Goal: Navigation & Orientation: Find specific page/section

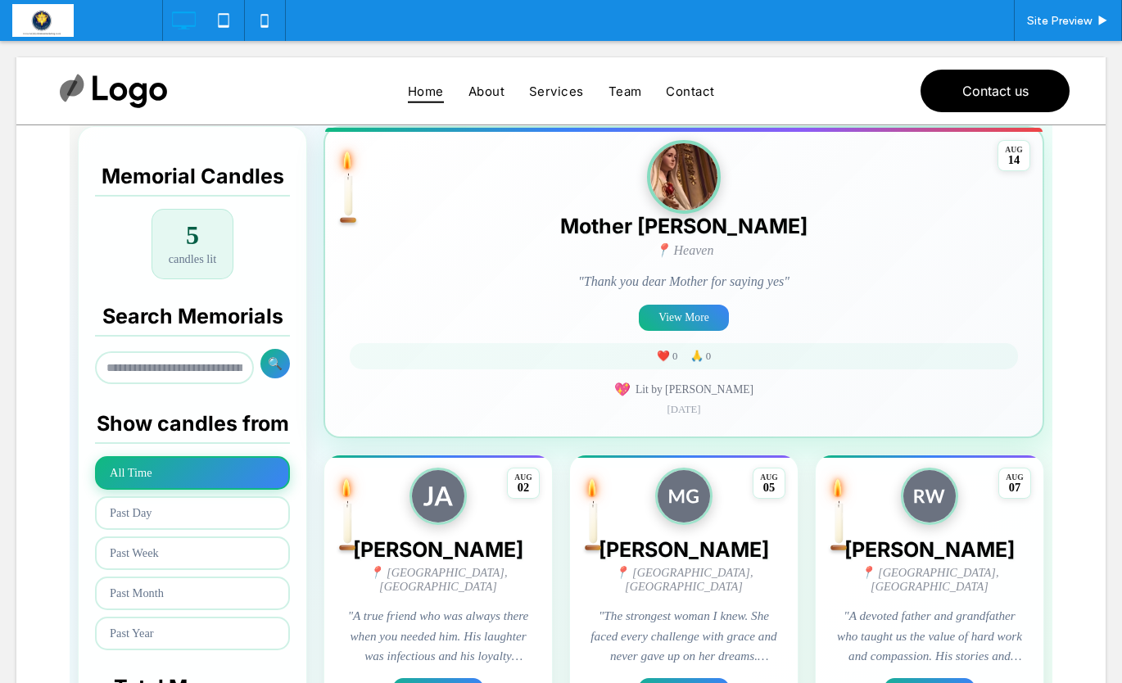
scroll to position [382, 0]
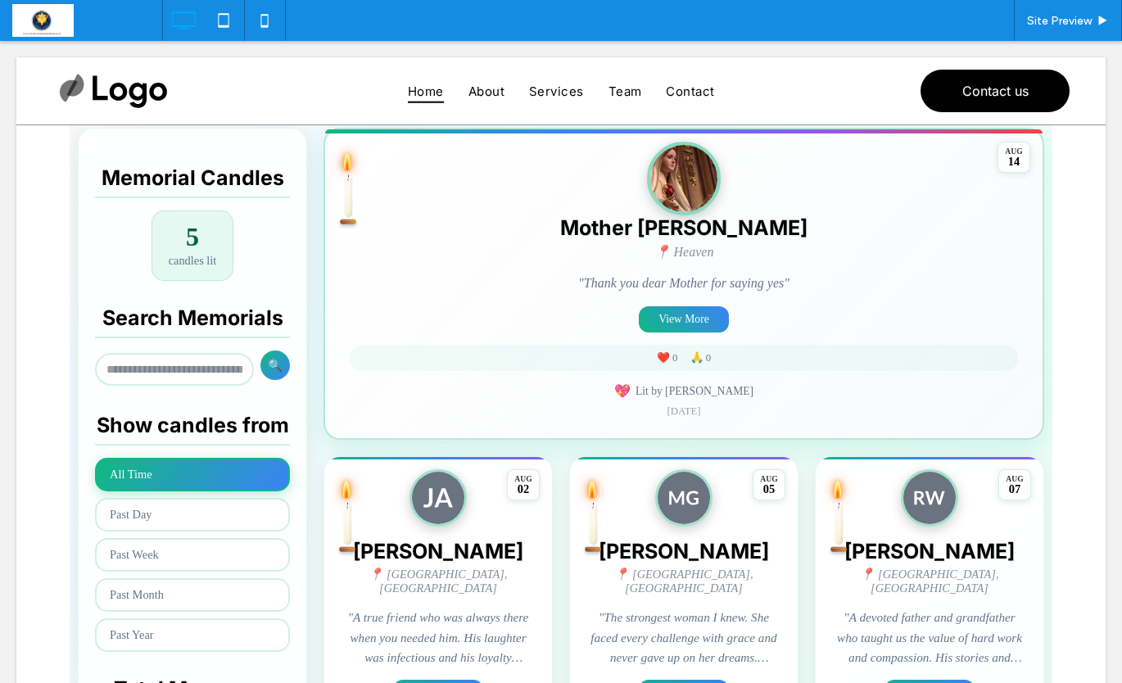
click at [686, 323] on span at bounding box center [561, 552] width 982 height 1445
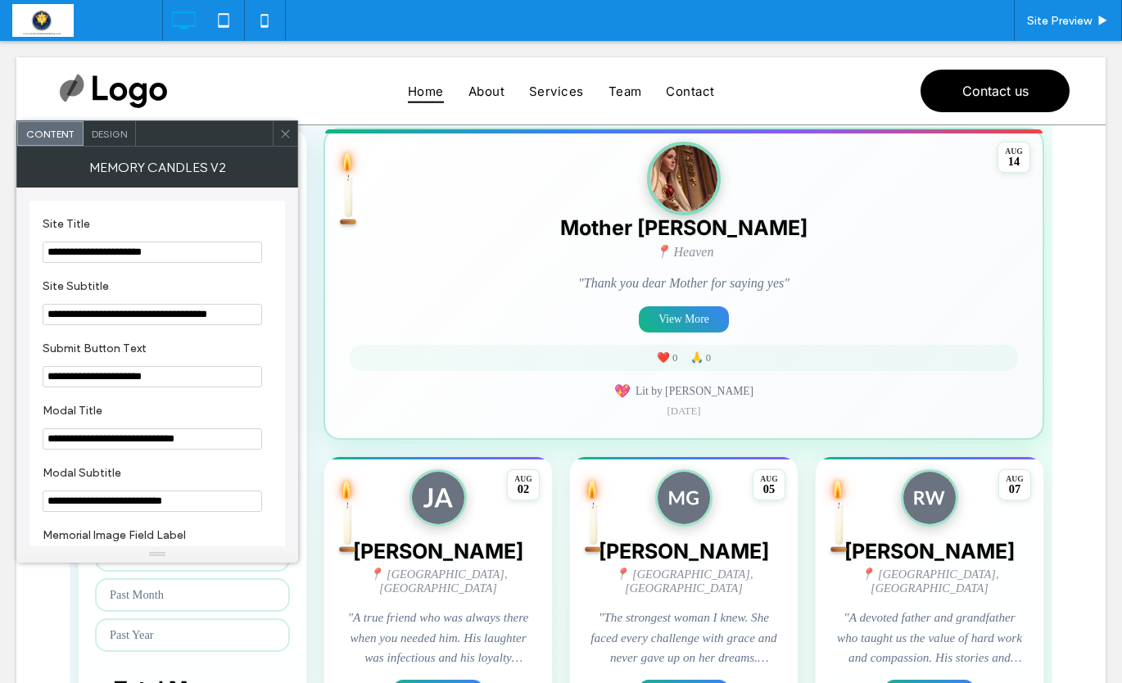
click at [290, 134] on icon at bounding box center [285, 134] width 12 height 12
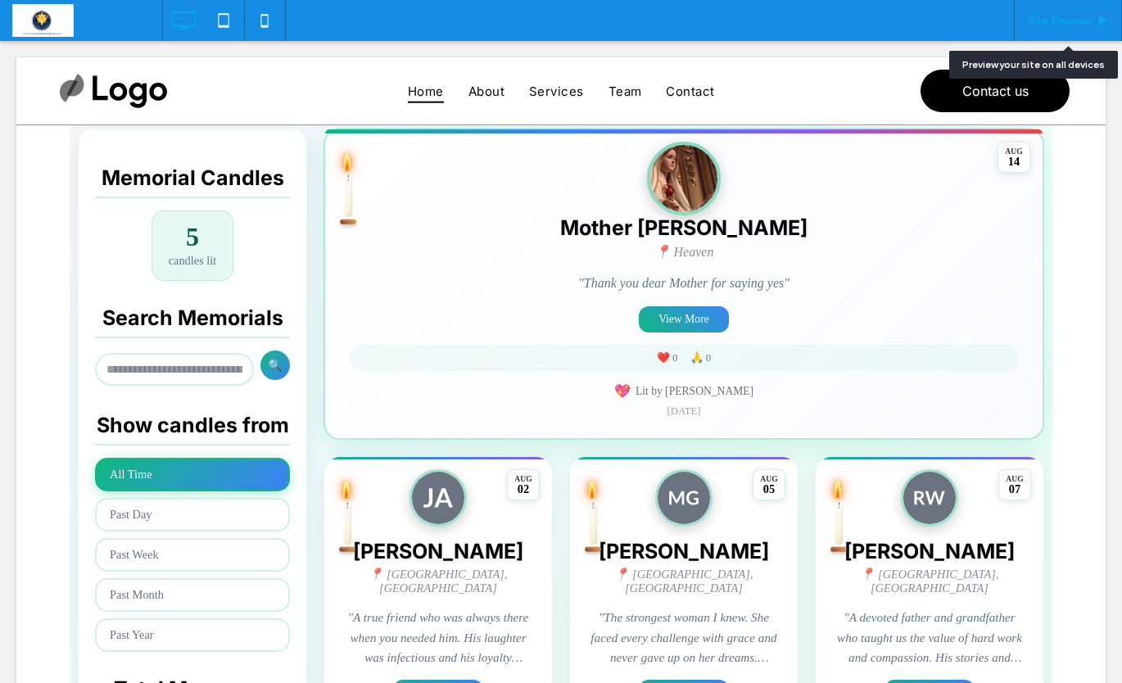
click at [1072, 20] on span "Site Preview" at bounding box center [1059, 21] width 65 height 14
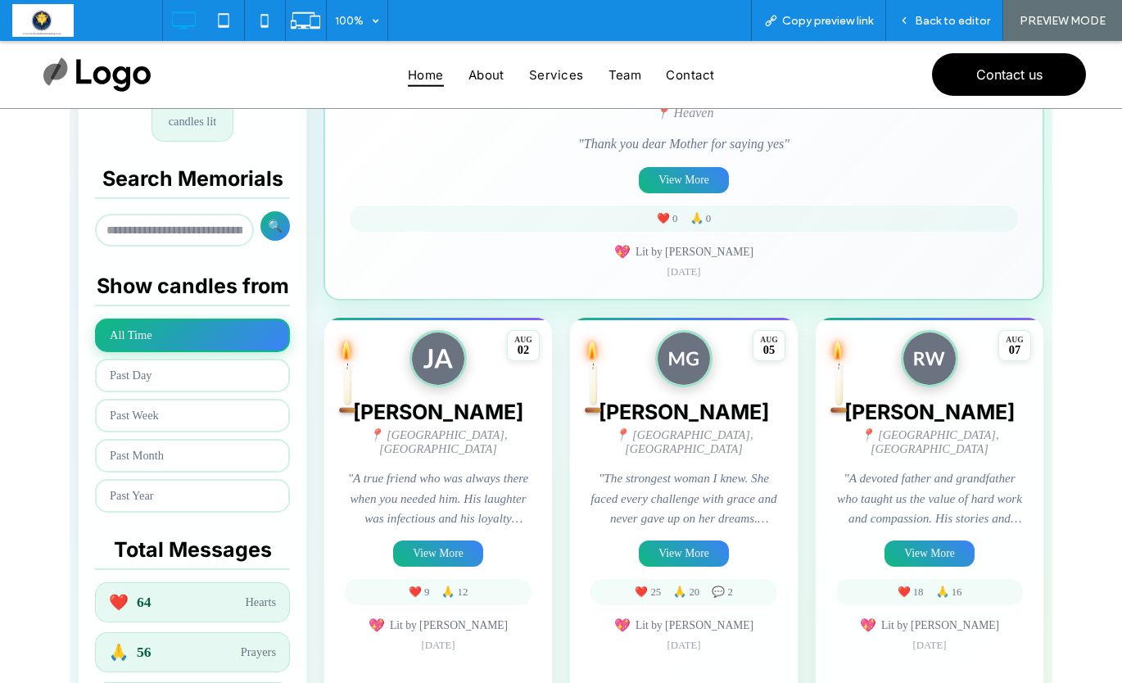
scroll to position [504, 0]
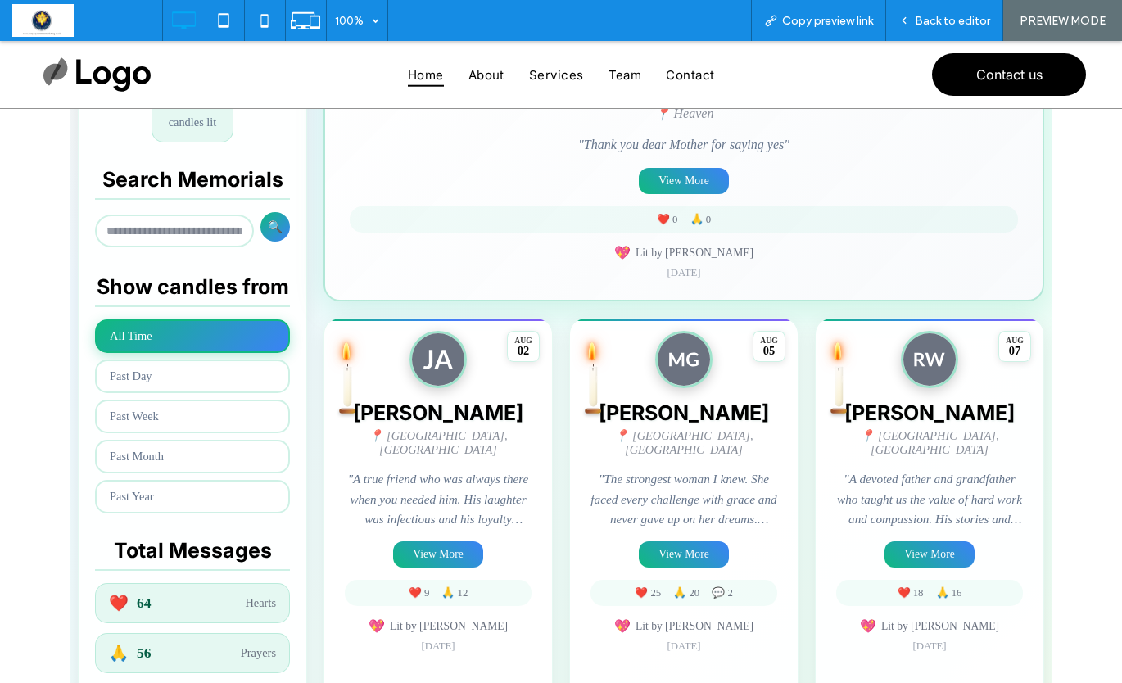
click at [671, 187] on span at bounding box center [561, 413] width 982 height 1445
click at [688, 183] on span at bounding box center [561, 413] width 982 height 1445
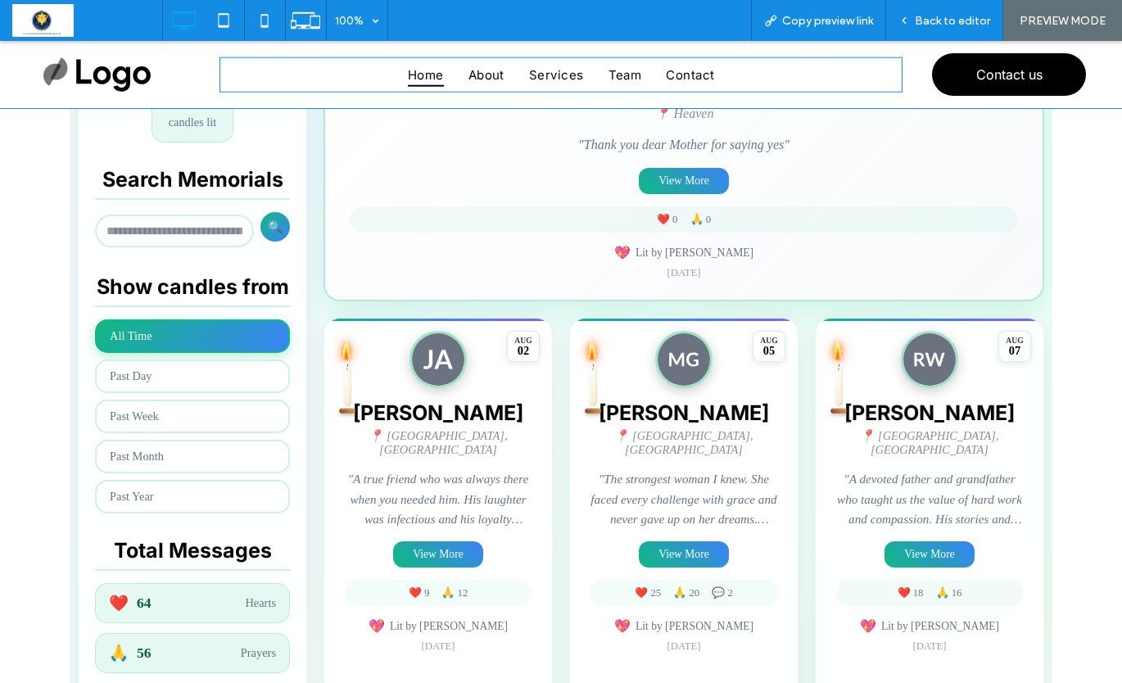
scroll to position [511, 0]
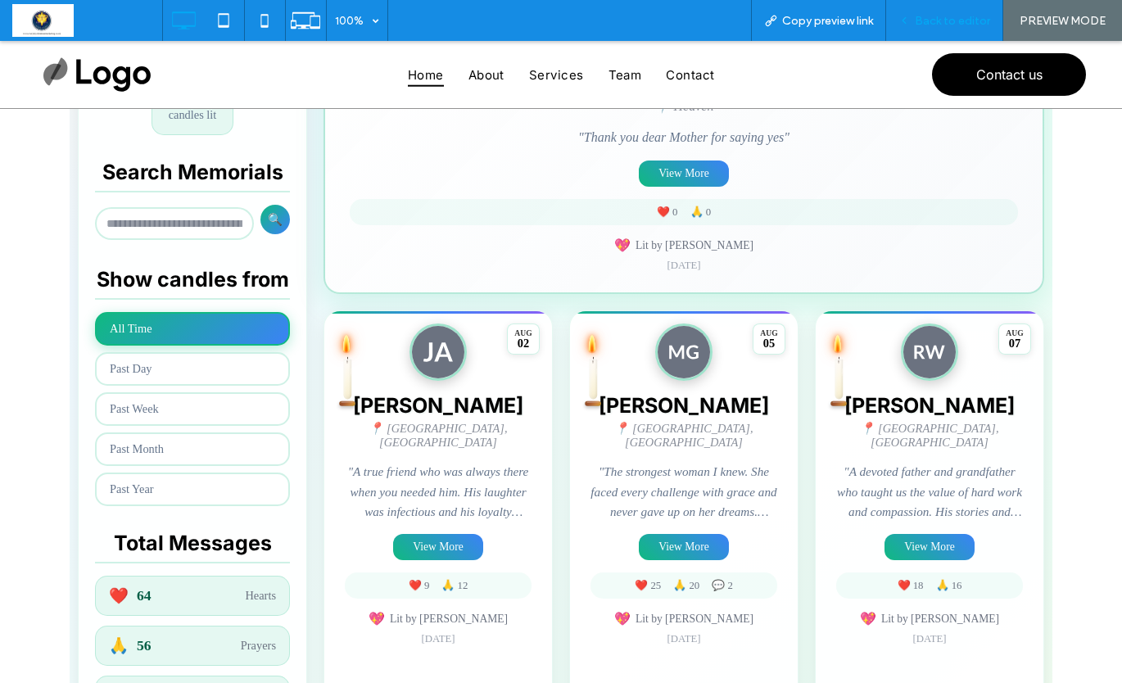
click at [950, 26] on span "Back to editor" at bounding box center [952, 21] width 75 height 14
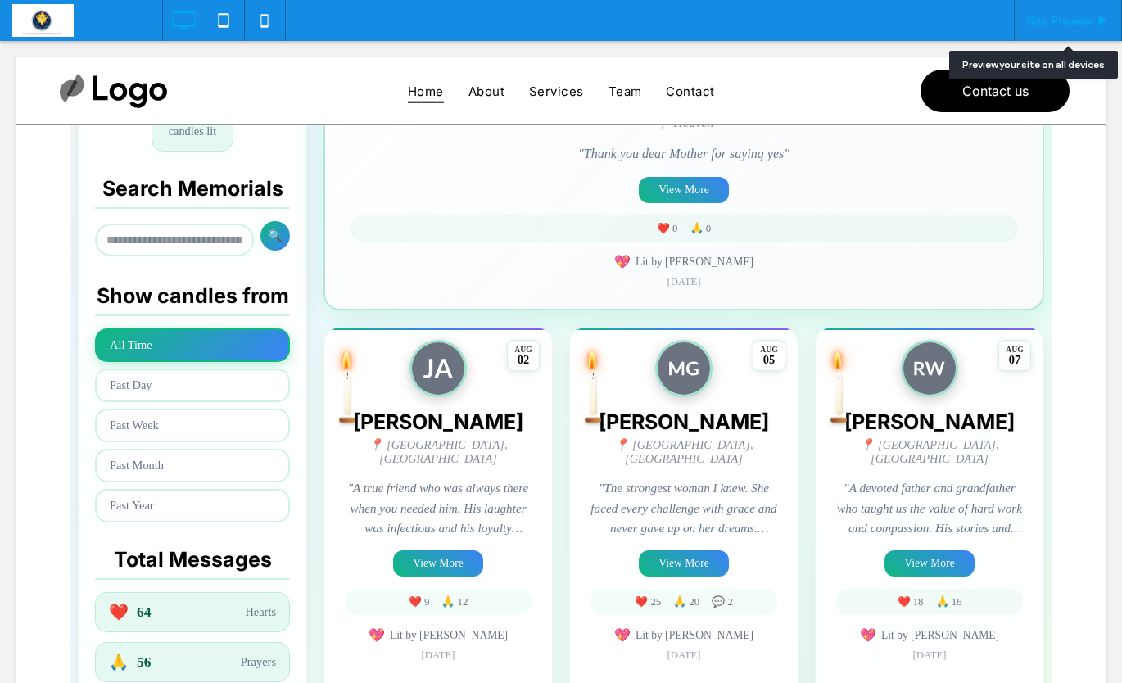
click at [1071, 26] on span "Site Preview" at bounding box center [1059, 21] width 65 height 14
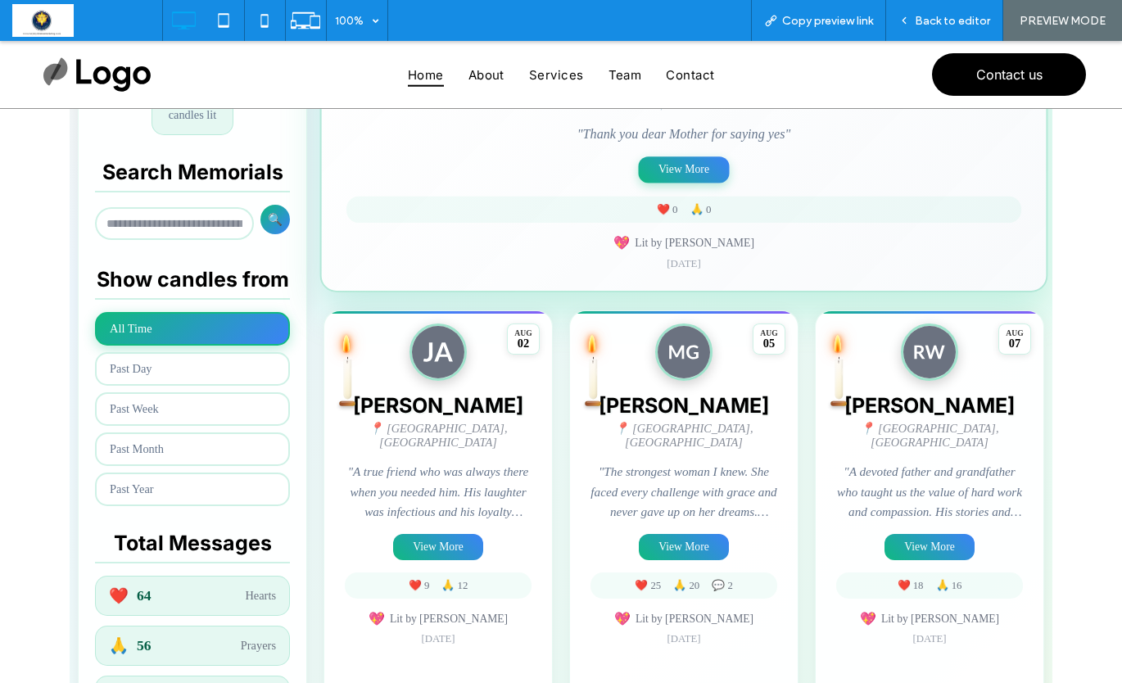
click at [684, 178] on button "View More" at bounding box center [684, 170] width 91 height 26
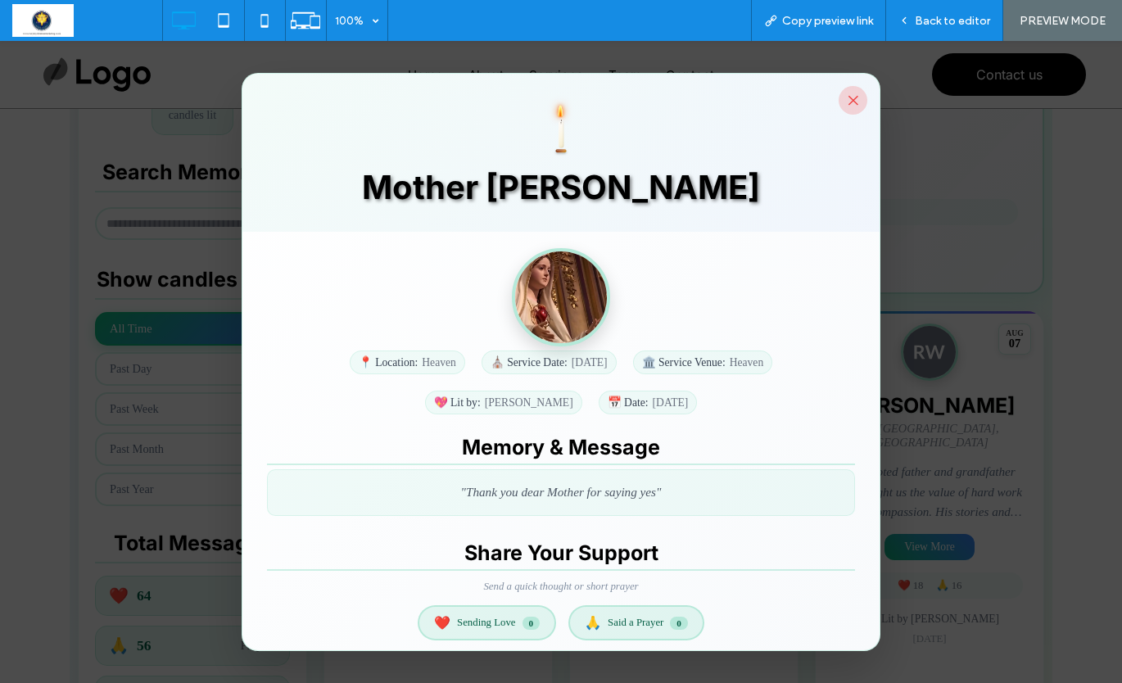
click at [859, 102] on button "×" at bounding box center [852, 100] width 29 height 29
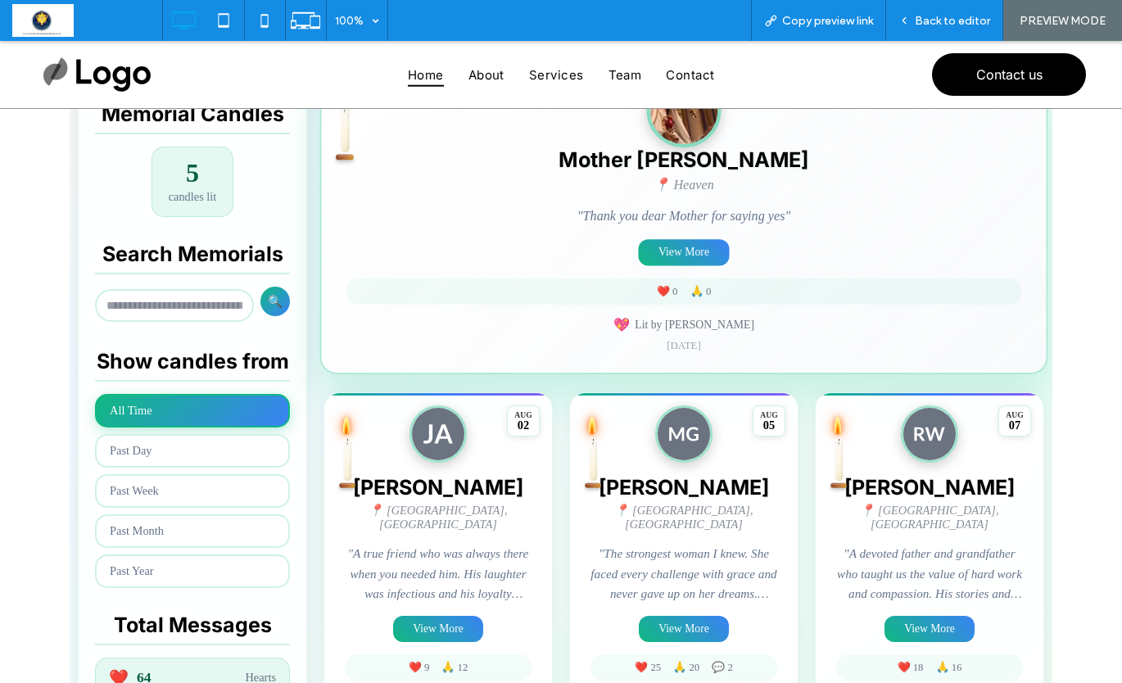
scroll to position [451, 0]
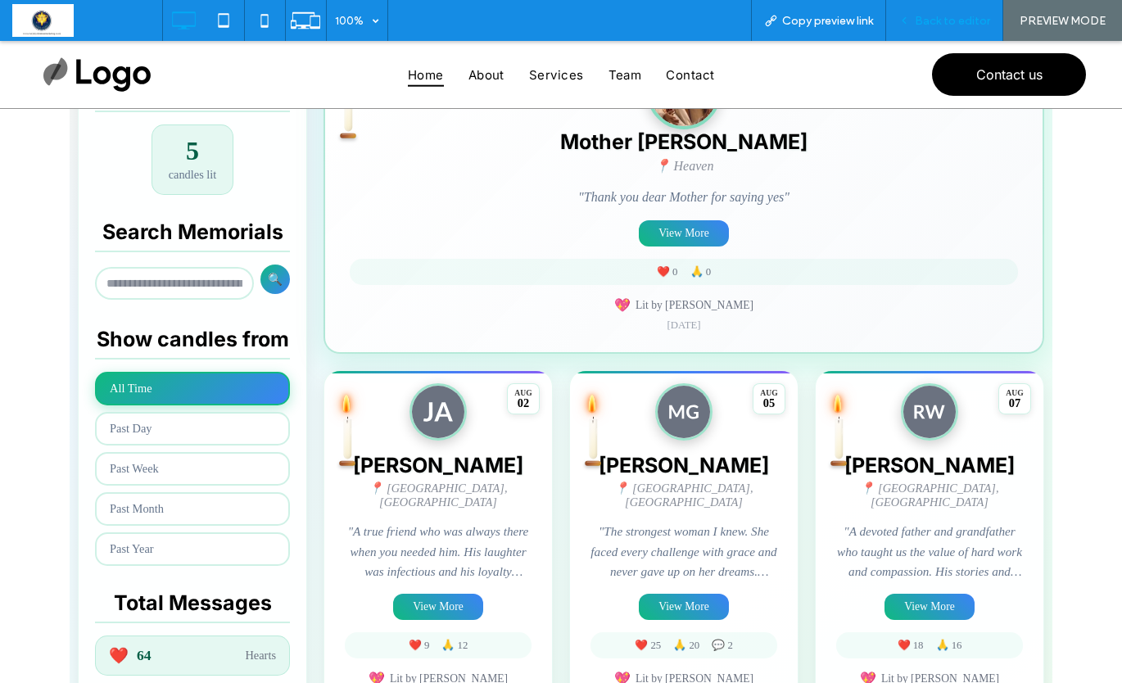
click at [930, 23] on span "Back to editor" at bounding box center [952, 21] width 75 height 14
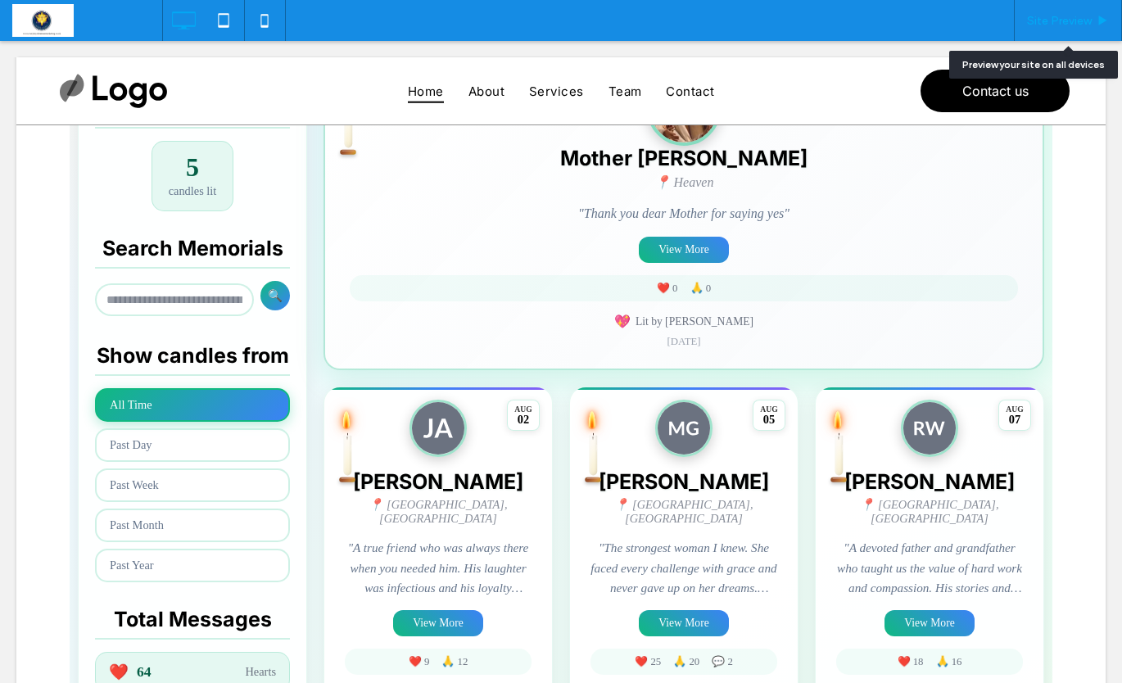
click at [1065, 24] on span "Site Preview" at bounding box center [1059, 21] width 65 height 14
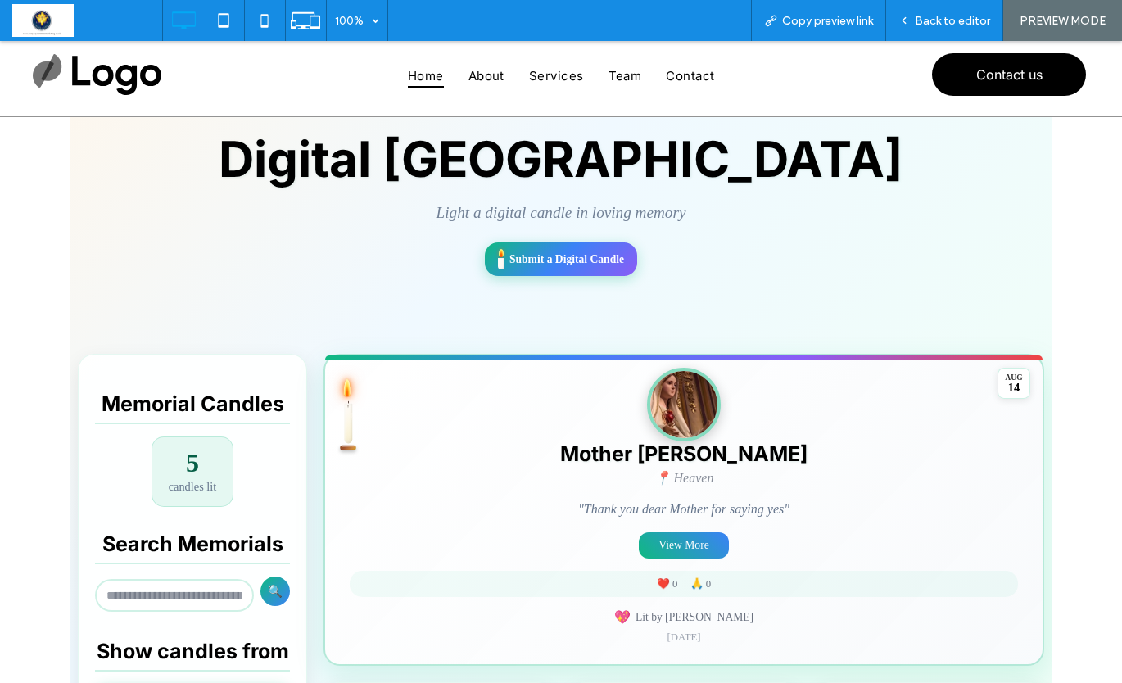
scroll to position [151, 0]
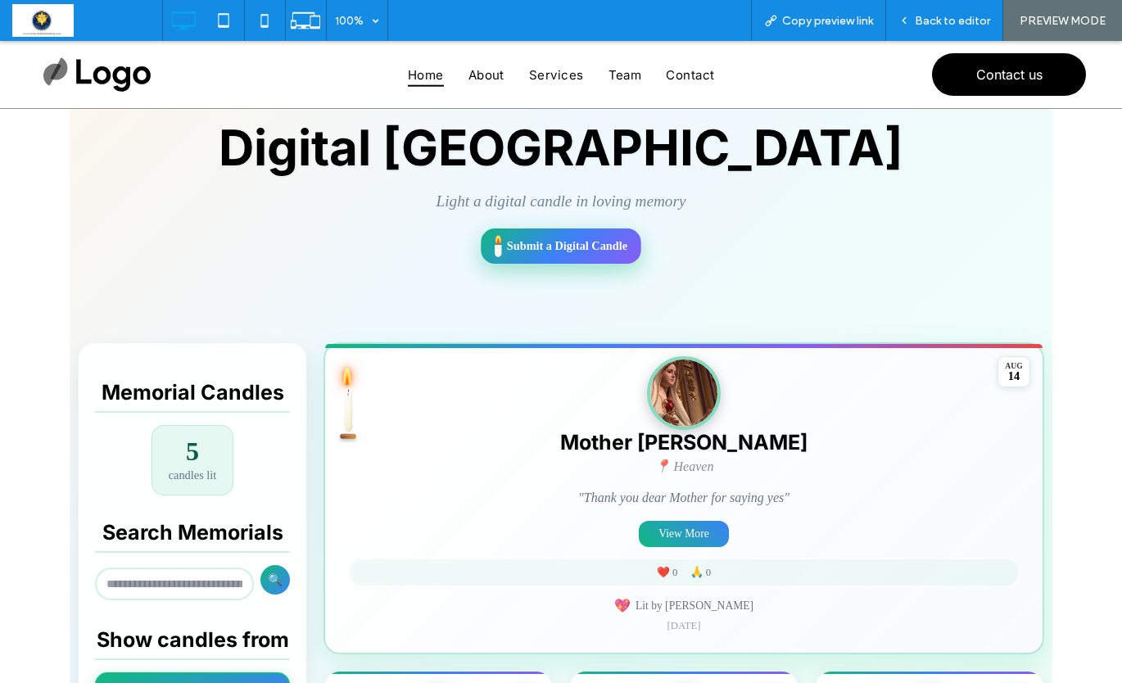
click at [533, 249] on span "Submit a Digital Candle" at bounding box center [567, 246] width 120 height 14
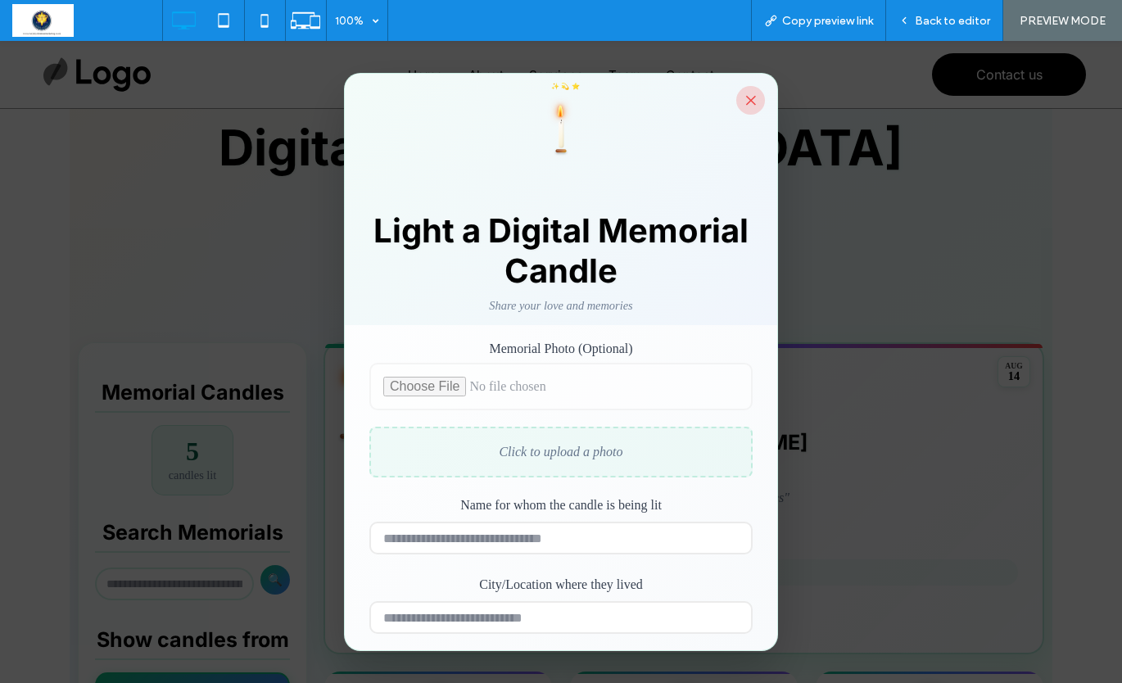
scroll to position [0, 0]
click at [752, 101] on button "×" at bounding box center [750, 100] width 29 height 29
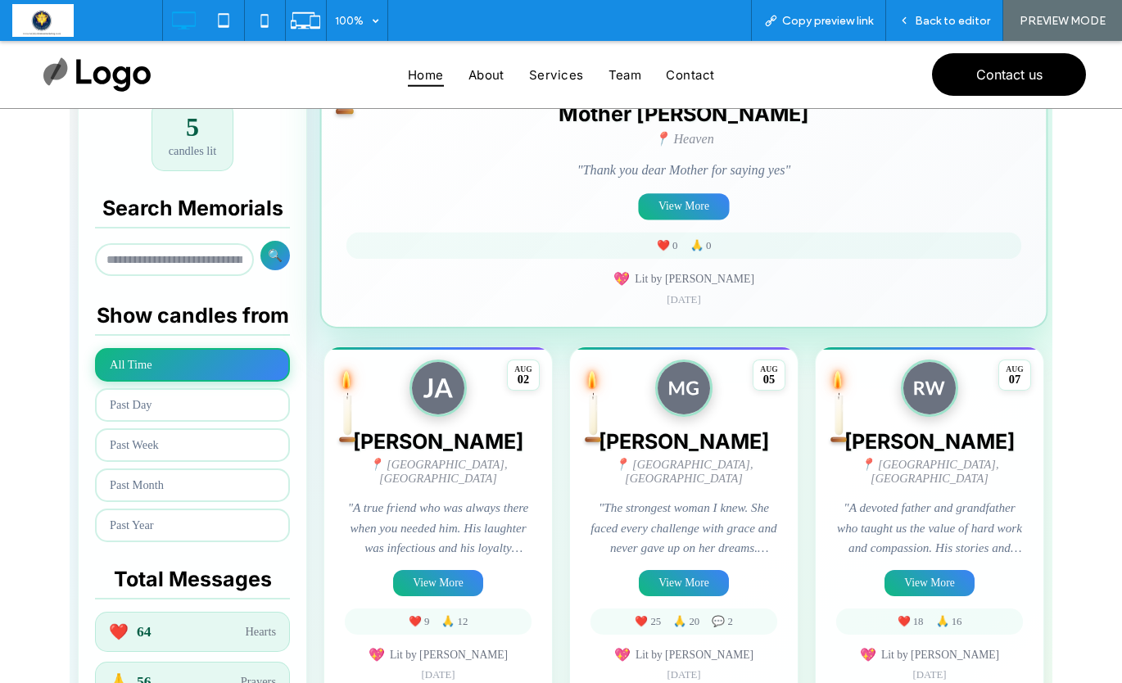
scroll to position [469, 0]
